Goal: Task Accomplishment & Management: Manage account settings

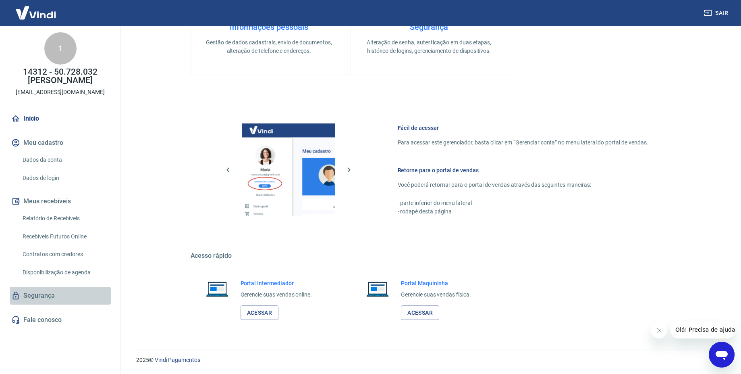
click at [49, 297] on link "Segurança" at bounding box center [60, 295] width 101 height 18
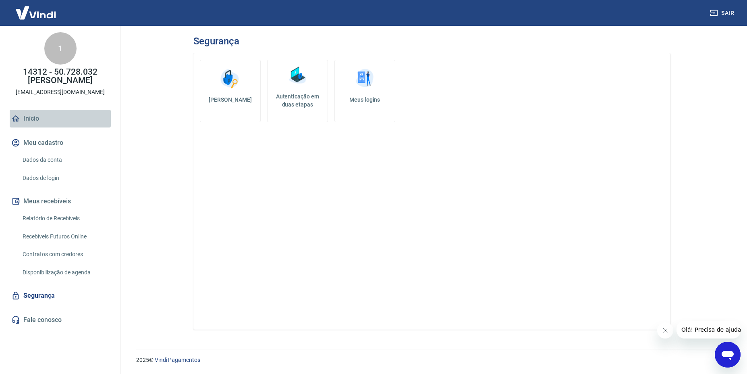
click at [30, 119] on link "Início" at bounding box center [60, 119] width 101 height 18
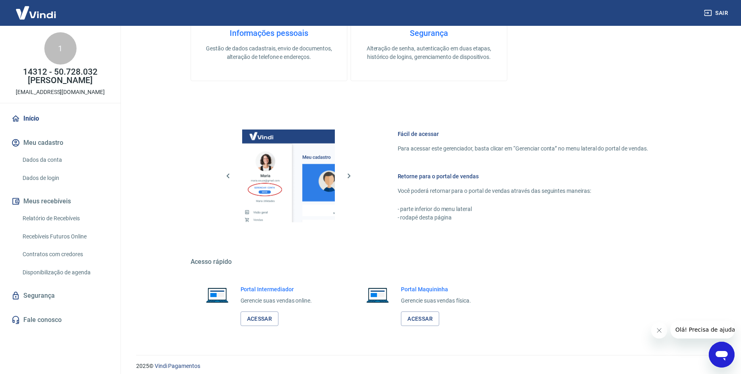
scroll to position [338, 0]
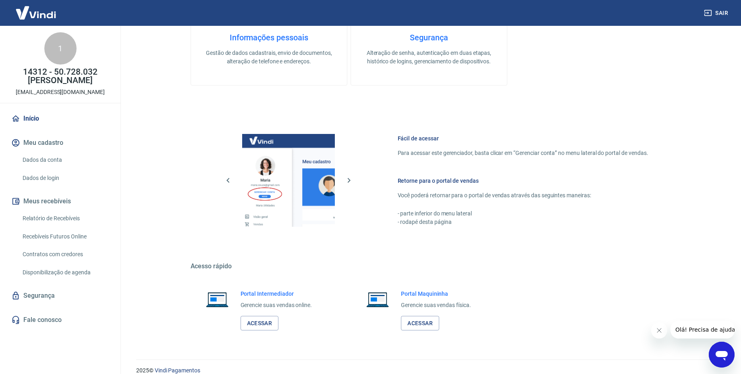
click at [454, 181] on h6 "Retorne para o portal de vendas" at bounding box center [523, 180] width 251 height 8
click at [252, 189] on img at bounding box center [288, 180] width 93 height 93
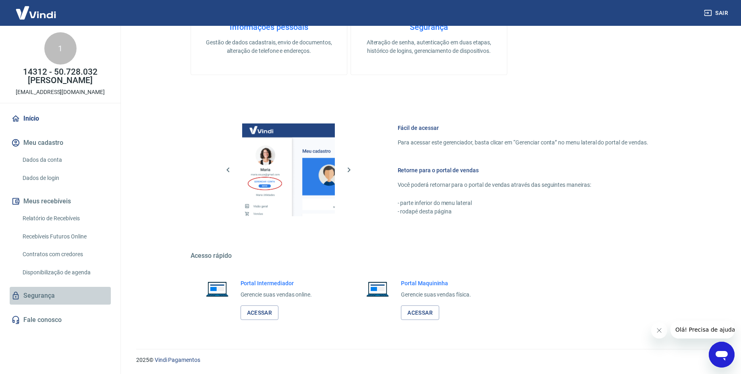
click at [39, 296] on link "Segurança" at bounding box center [60, 295] width 101 height 18
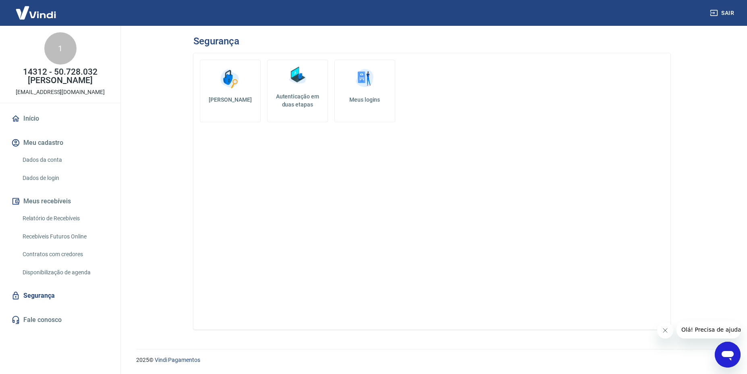
click at [40, 322] on link "Fale conosco" at bounding box center [60, 320] width 101 height 18
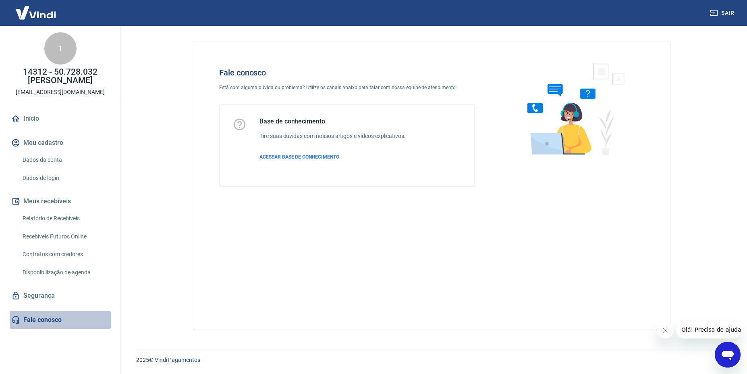
click at [40, 322] on link "Fale conosco" at bounding box center [60, 320] width 101 height 18
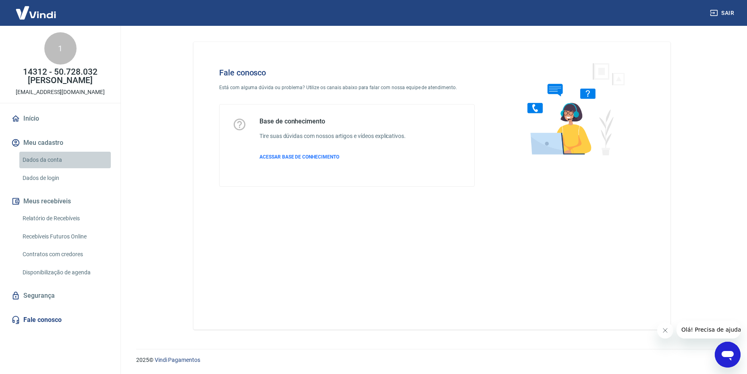
click at [39, 156] on link "Dados da conta" at bounding box center [64, 159] width 91 height 17
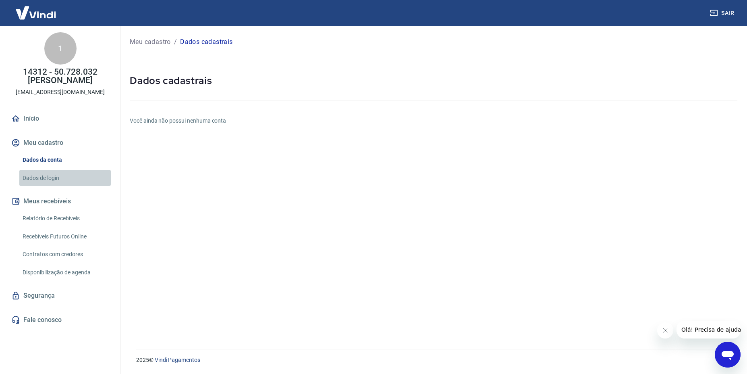
click at [46, 181] on link "Dados de login" at bounding box center [64, 178] width 91 height 17
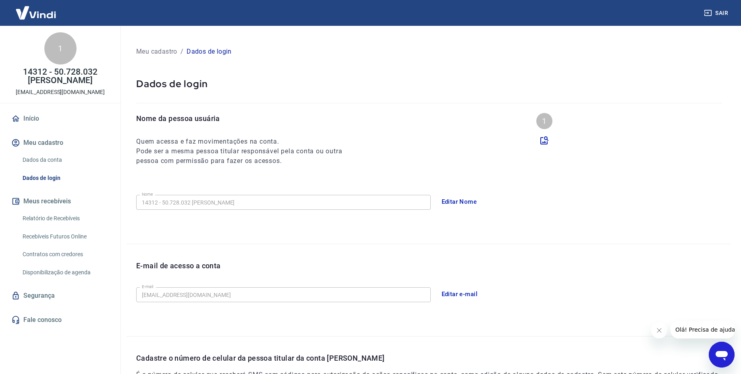
click at [717, 360] on icon "Abrir janela de mensagens" at bounding box center [721, 354] width 15 height 15
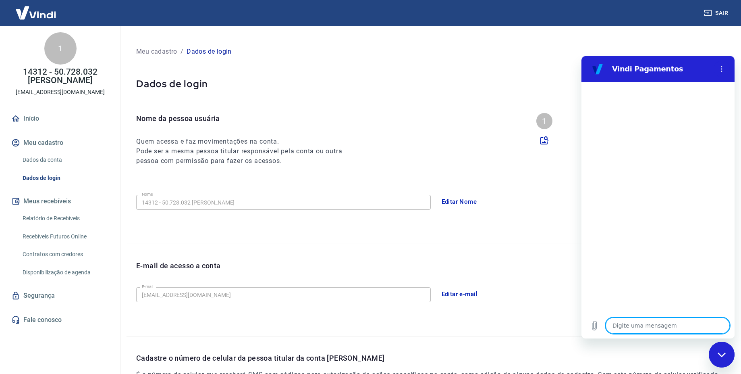
scroll to position [143, 0]
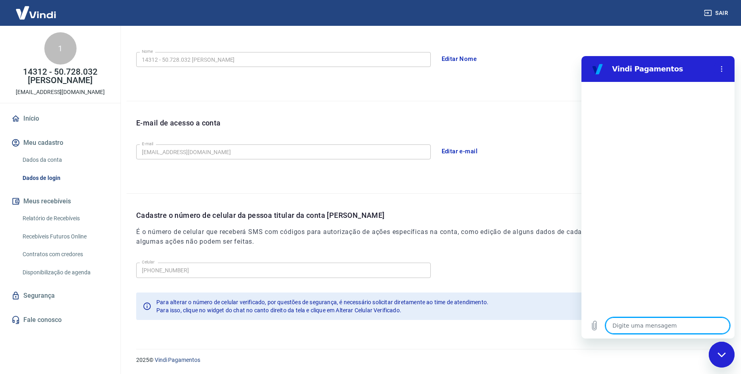
click at [64, 72] on p "14312 - 50.728.032 [PERSON_NAME]" at bounding box center [60, 76] width 108 height 17
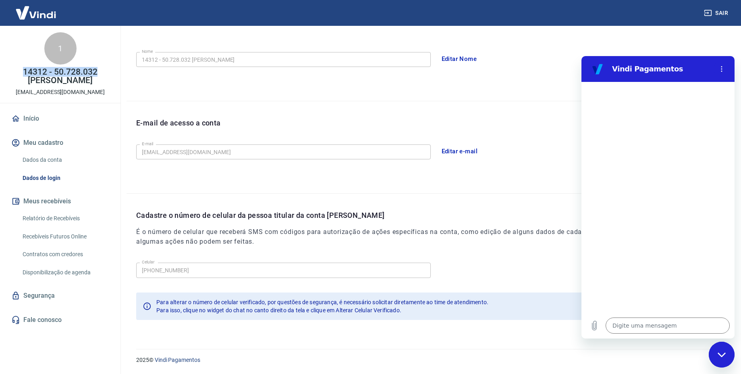
drag, startPoint x: 64, startPoint y: 72, endPoint x: 64, endPoint y: 33, distance: 38.7
click at [64, 33] on div "1 14312 - 50.728.032 FABIO MARESTI BANA fabio.summerpromocional@gmail.com" at bounding box center [60, 64] width 120 height 77
click at [64, 33] on div "1" at bounding box center [60, 48] width 32 height 32
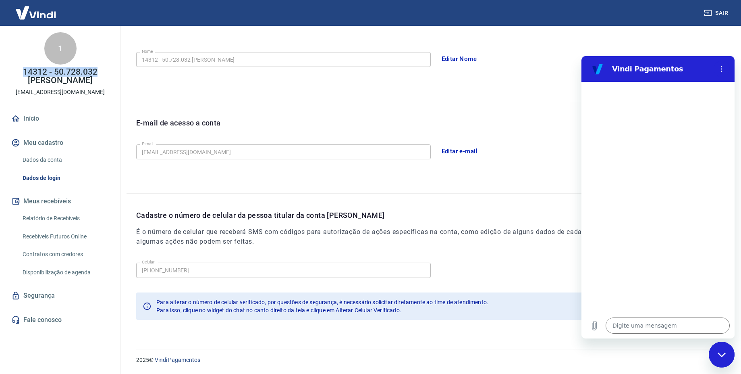
click at [64, 33] on div "1" at bounding box center [60, 48] width 32 height 32
click at [67, 86] on div "1 14312 - 50.728.032 FABIO MARESTI BANA fabio.summerpromocional@gmail.com" at bounding box center [60, 64] width 120 height 77
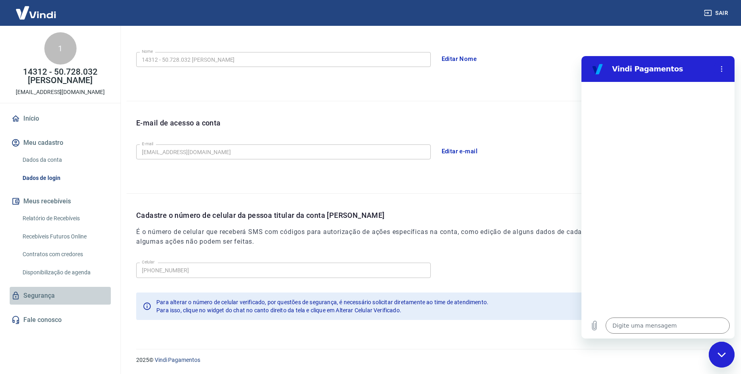
click at [32, 297] on link "Segurança" at bounding box center [60, 295] width 101 height 18
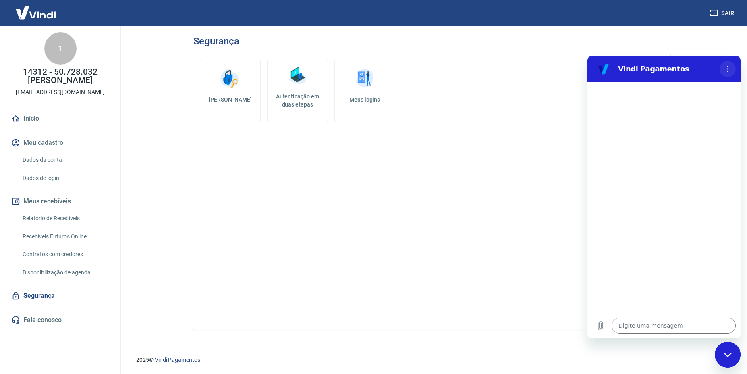
click at [730, 68] on icon "Menu de opções" at bounding box center [727, 69] width 6 height 6
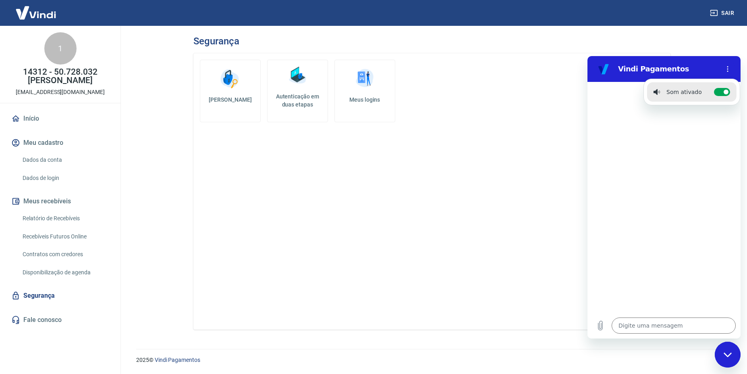
drag, startPoint x: 739, startPoint y: 181, endPoint x: 728, endPoint y: 284, distance: 103.7
click at [728, 284] on div at bounding box center [663, 197] width 153 height 230
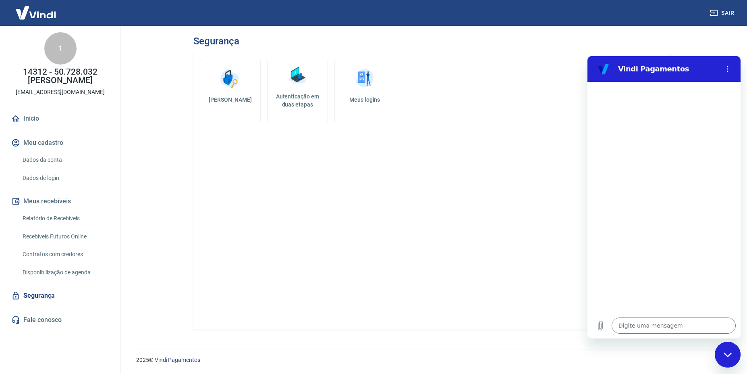
click at [735, 346] on div "Fechar janela de mensagens" at bounding box center [728, 354] width 24 height 24
type textarea "x"
